Goal: Information Seeking & Learning: Understand process/instructions

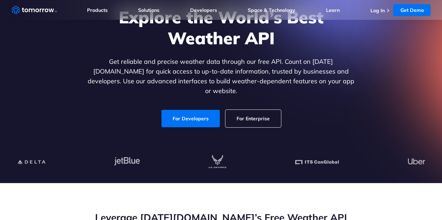
scroll to position [70, 0]
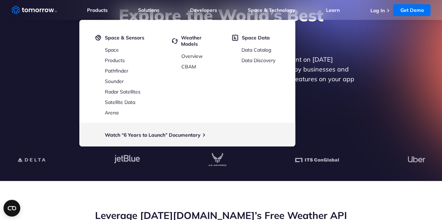
drag, startPoint x: 0, startPoint y: 0, endPoint x: 196, endPoint y: 111, distance: 225.1
click at [196, 111] on li "Weather Models Overview CBAM" at bounding box center [195, 75] width 47 height 81
click at [214, 177] on div at bounding box center [221, 160] width 430 height 42
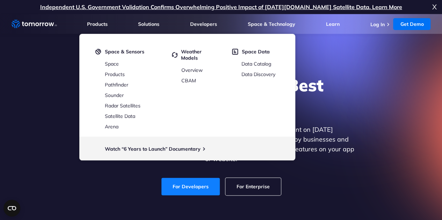
click at [184, 178] on link "For Developers" at bounding box center [190, 186] width 58 height 17
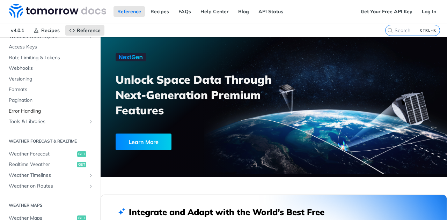
scroll to position [56, 0]
click at [38, 153] on span "Weather Forecast" at bounding box center [42, 154] width 67 height 7
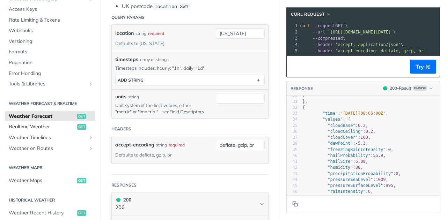
click at [39, 127] on span "Realtime Weather" at bounding box center [42, 127] width 67 height 7
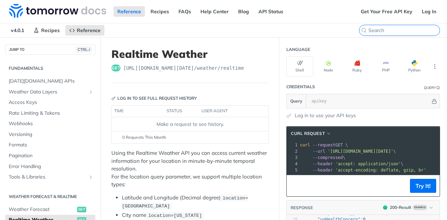
click at [400, 30] on input "search" at bounding box center [404, 30] width 71 height 6
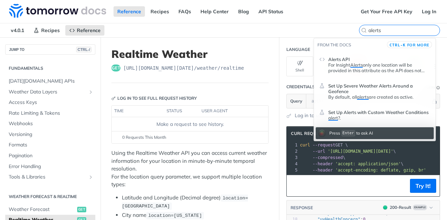
type input "alerts"
click at [367, 64] on p "For Insight Alerts only one location will be provided in this attribute as the …" at bounding box center [379, 67] width 102 height 11
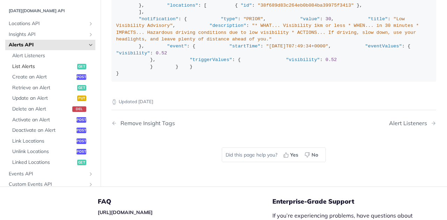
click at [34, 70] on span "List Alerts" at bounding box center [43, 66] width 63 height 7
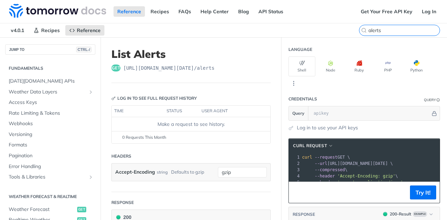
click at [406, 30] on input "alerts" at bounding box center [404, 30] width 71 height 6
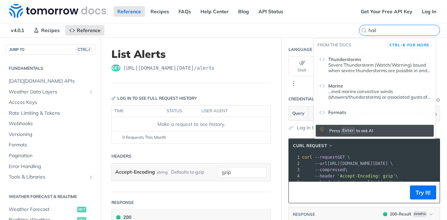
type input "hail"
click at [382, 66] on p "Severe Thunderstorm (Watch/Warning) Issued when severe thunderstorms are possib…" at bounding box center [379, 67] width 102 height 11
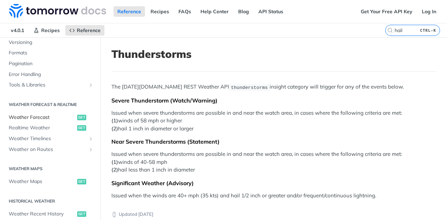
click at [33, 116] on span "Weather Forecast" at bounding box center [42, 117] width 67 height 7
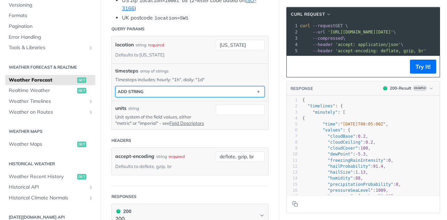
click at [209, 87] on button "ADD string" at bounding box center [190, 92] width 149 height 10
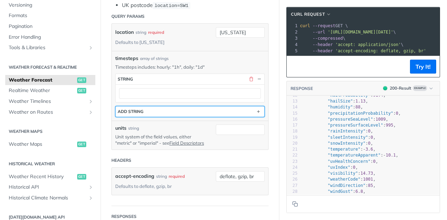
scroll to position [90, 0]
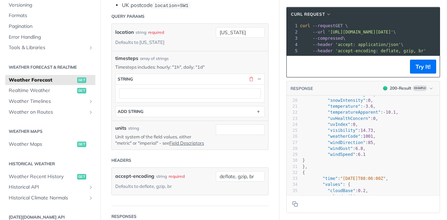
click at [336, 151] on span ""windGust"" at bounding box center [340, 148] width 25 height 5
type textarea "windGust"
click at [336, 151] on span ""windGust"" at bounding box center [340, 148] width 25 height 5
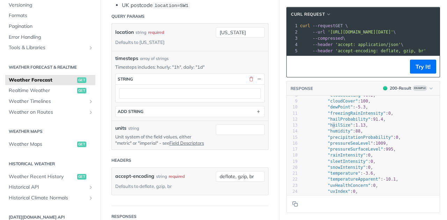
click at [328, 128] on span ""hailSize"" at bounding box center [340, 125] width 25 height 5
type textarea "hailSize"
click at [328, 128] on span ""hailSize"" at bounding box center [340, 125] width 25 height 5
click at [336, 122] on span ""hailProbability"" at bounding box center [349, 119] width 43 height 5
type textarea "hailProbability"
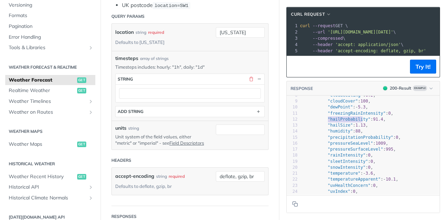
click at [336, 122] on span ""hailProbability"" at bounding box center [349, 119] width 43 height 5
click at [328, 128] on span ""hailSize"" at bounding box center [340, 125] width 25 height 5
type textarea "hailSize"
click at [328, 128] on span ""hailSize"" at bounding box center [340, 125] width 25 height 5
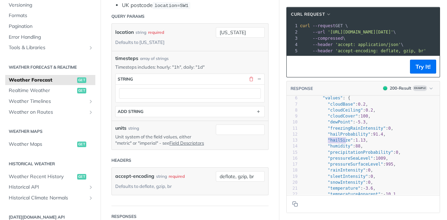
scroll to position [32, 0]
click at [335, 137] on span ""hailProbability"" at bounding box center [349, 134] width 43 height 5
type textarea "hailProbability"
click at [335, 137] on span ""hailProbability"" at bounding box center [349, 134] width 43 height 5
click at [332, 143] on span ""hailSize"" at bounding box center [340, 140] width 25 height 5
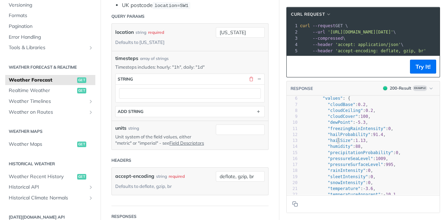
type textarea "hailSize"
click at [332, 143] on span ""hailSize"" at bounding box center [340, 140] width 25 height 5
click at [332, 149] on span ""humidity"" at bounding box center [340, 146] width 25 height 5
type textarea "humidity"
click at [332, 149] on span ""humidity"" at bounding box center [340, 146] width 25 height 5
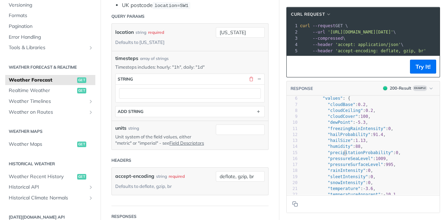
click at [337, 156] on pre ""precipitationProbability" : 0 ," at bounding box center [370, 153] width 139 height 6
type textarea "precipitationProbability"
click at [337, 156] on pre ""precipitationProbability" : 0 ," at bounding box center [370, 153] width 139 height 6
click at [338, 161] on span ""pressureSeaLevel"" at bounding box center [350, 158] width 45 height 5
type textarea "pressureSeaLevel"
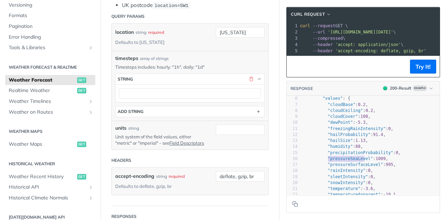
click at [338, 161] on span ""pressureSeaLevel"" at bounding box center [350, 158] width 45 height 5
type textarea "pressureSeaLevel"
click at [338, 161] on span ""pressureSeaLevel"" at bounding box center [350, 158] width 45 height 5
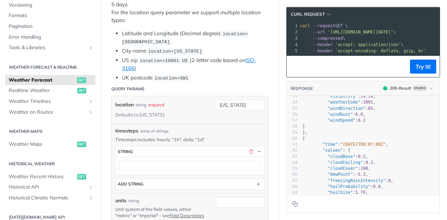
scroll to position [149, 0]
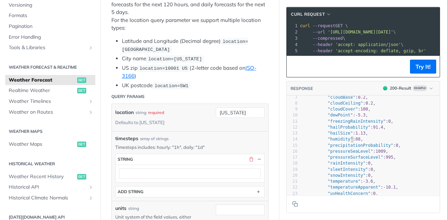
click at [344, 142] on span ""humidity" : 88 ," at bounding box center [333, 139] width 61 height 5
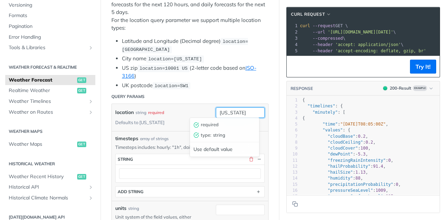
click at [231, 110] on input "[US_STATE]" at bounding box center [240, 113] width 49 height 10
click at [230, 59] on li "City name location=[US_STATE]" at bounding box center [195, 59] width 147 height 8
click at [210, 64] on li "US zip location=10001 [GEOGRAPHIC_DATA] (2-letter code based on ISO-3166 )" at bounding box center [195, 72] width 147 height 16
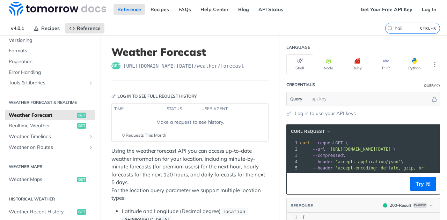
scroll to position [0, 0]
